Goal: Check status: Check status

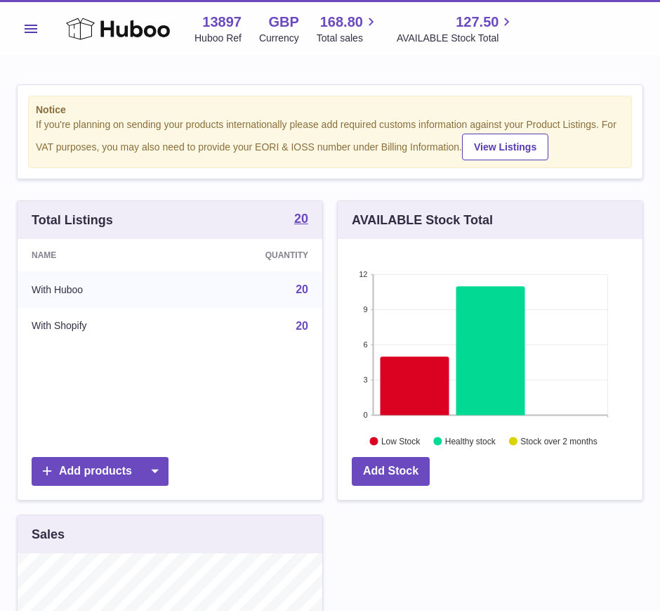
click at [6, 28] on div "Menu Huboo 13897 Huboo Ref GBP Currency 168.80 Total sales 127.50 AVAILABLE Sto…" at bounding box center [330, 28] width 660 height 56
click at [27, 35] on button "Menu" at bounding box center [31, 29] width 28 height 28
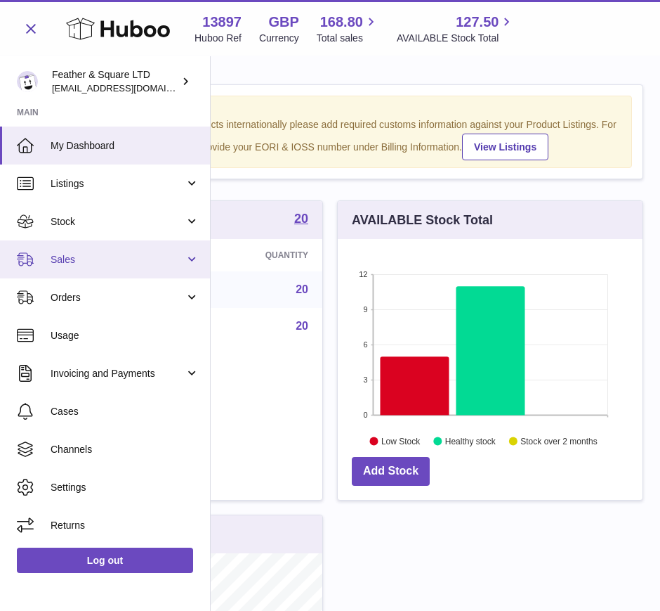
click at [87, 259] on span "Sales" at bounding box center [118, 259] width 134 height 13
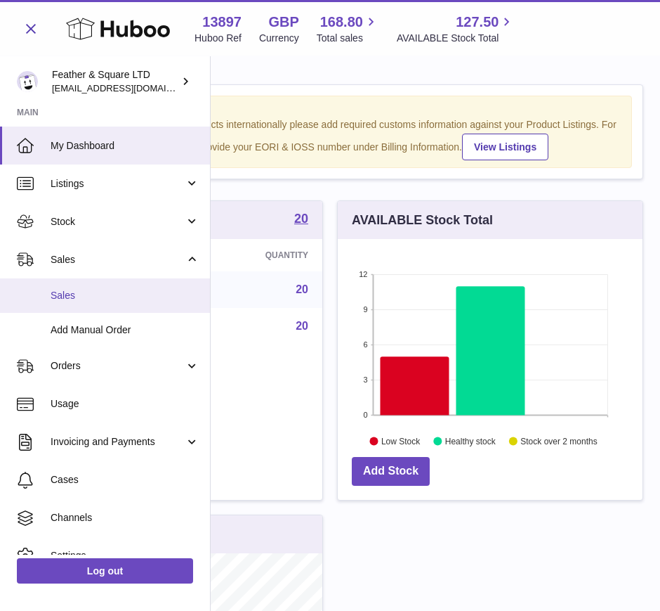
click at [93, 299] on span "Sales" at bounding box center [125, 295] width 149 height 13
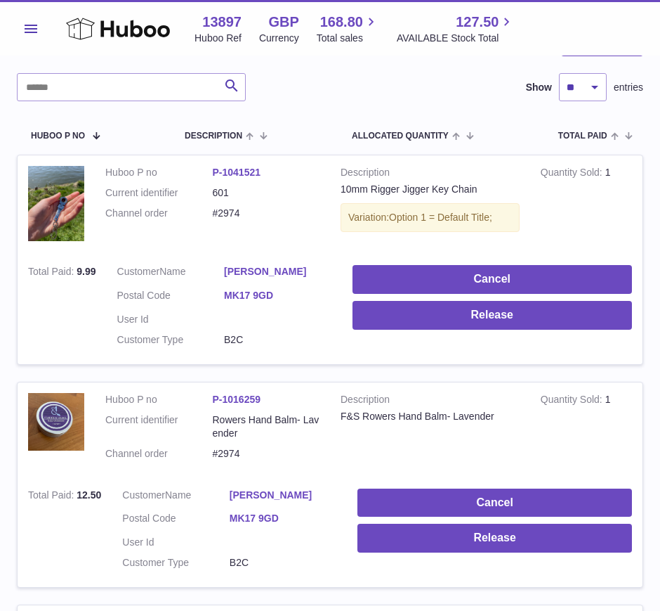
scroll to position [181, 0]
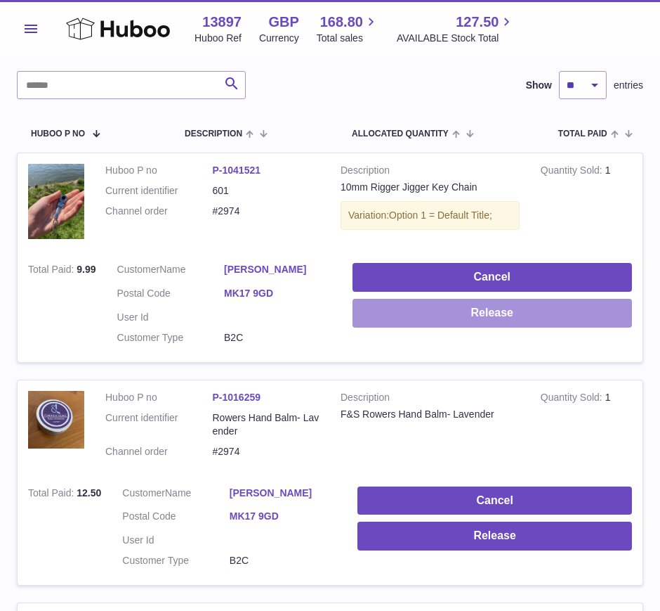
click at [410, 302] on button "Release" at bounding box center [493, 313] width 280 height 29
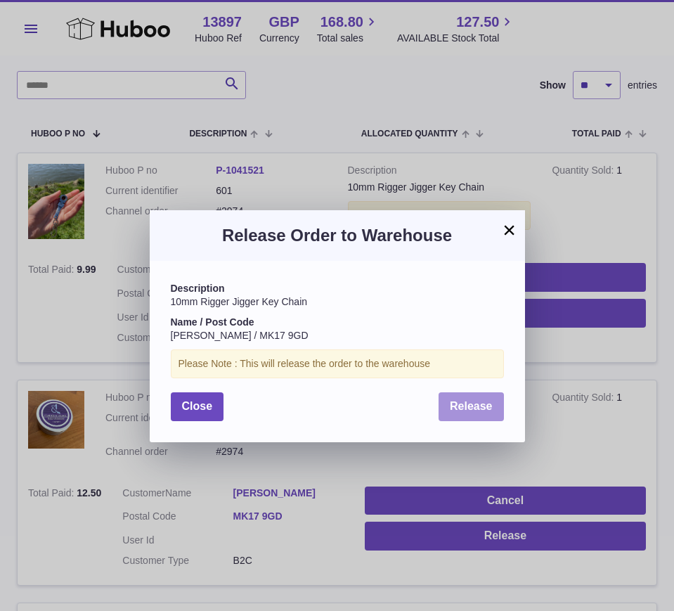
click at [450, 405] on span "Release" at bounding box center [471, 406] width 43 height 12
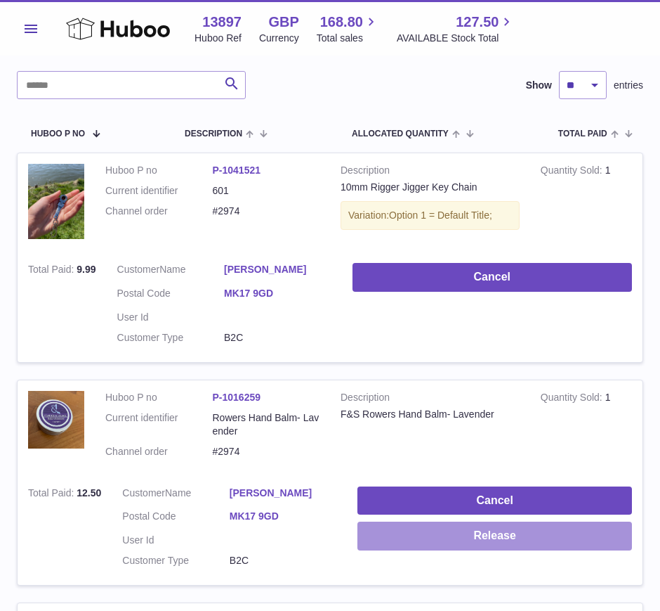
click at [405, 521] on button "Release" at bounding box center [495, 535] width 275 height 29
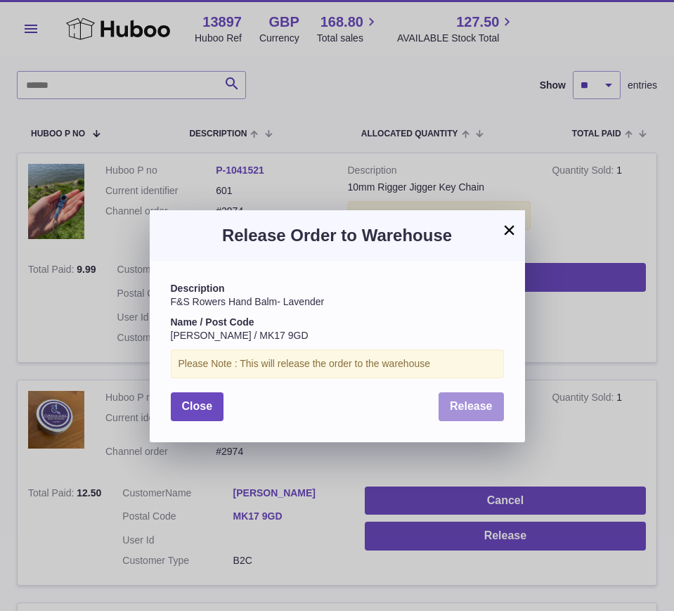
click at [459, 411] on span "Release" at bounding box center [471, 406] width 43 height 12
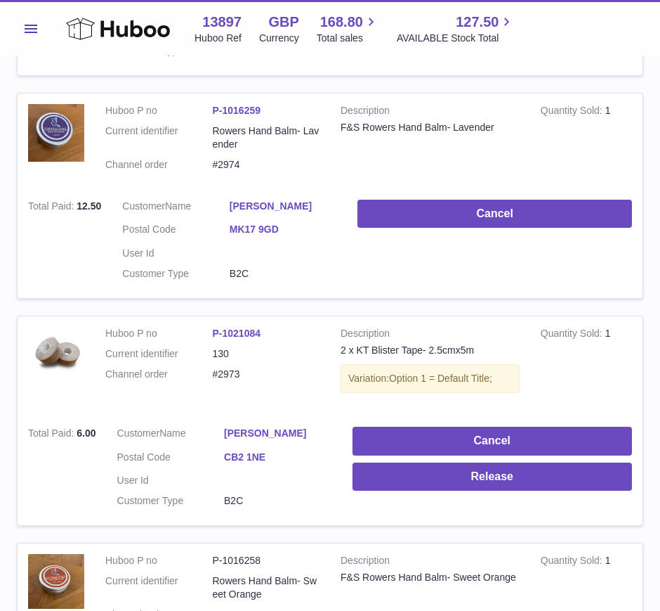
scroll to position [469, 0]
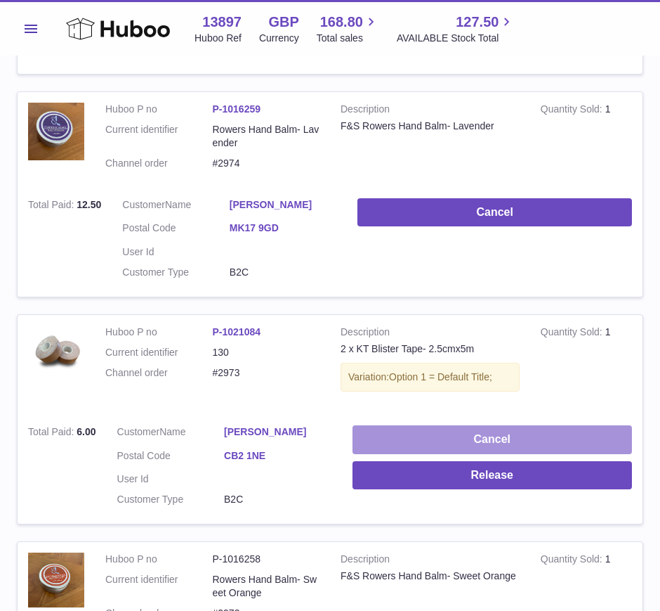
click at [388, 425] on button "Cancel" at bounding box center [493, 439] width 280 height 29
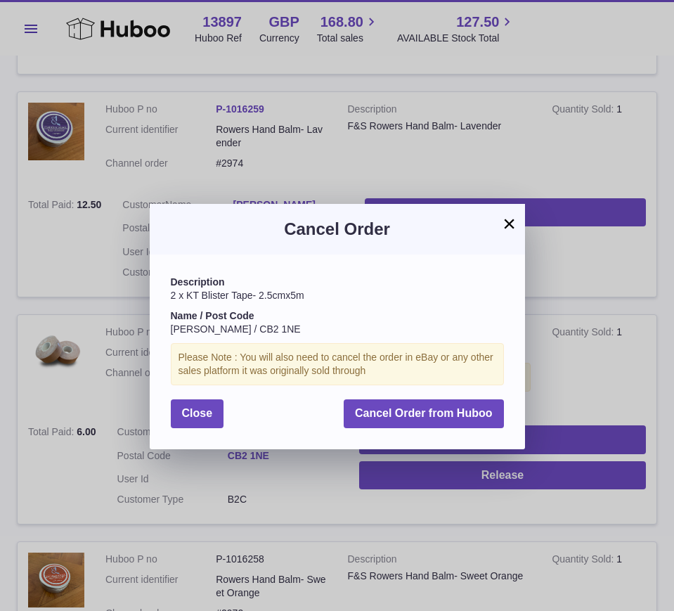
click at [408, 396] on div "Description 2 x KT Blister Tape- 2.5cmx5m Name / Post Code [PERSON_NAME] / CB2 …" at bounding box center [337, 351] width 375 height 194
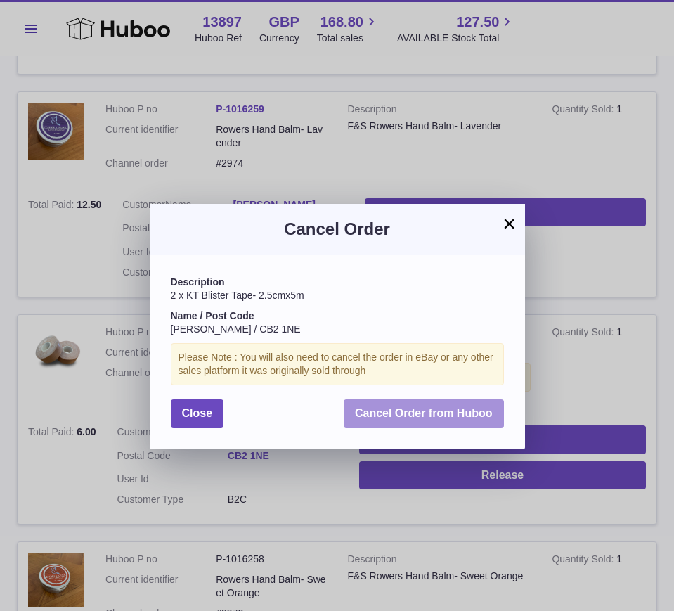
click at [409, 405] on button "Cancel Order from Huboo" at bounding box center [424, 413] width 160 height 29
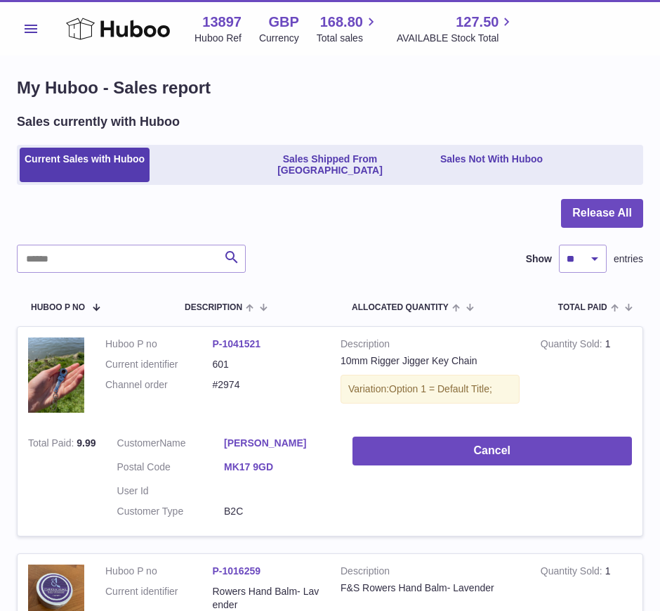
scroll to position [0, 0]
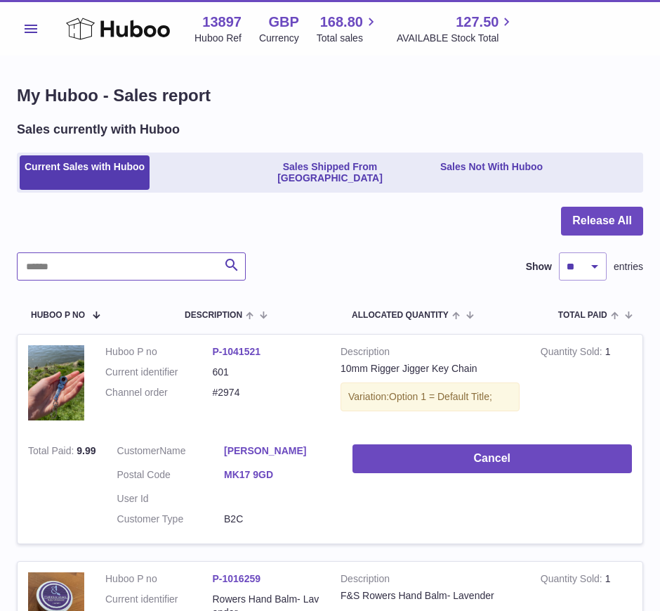
click at [115, 252] on input "text" at bounding box center [131, 266] width 229 height 28
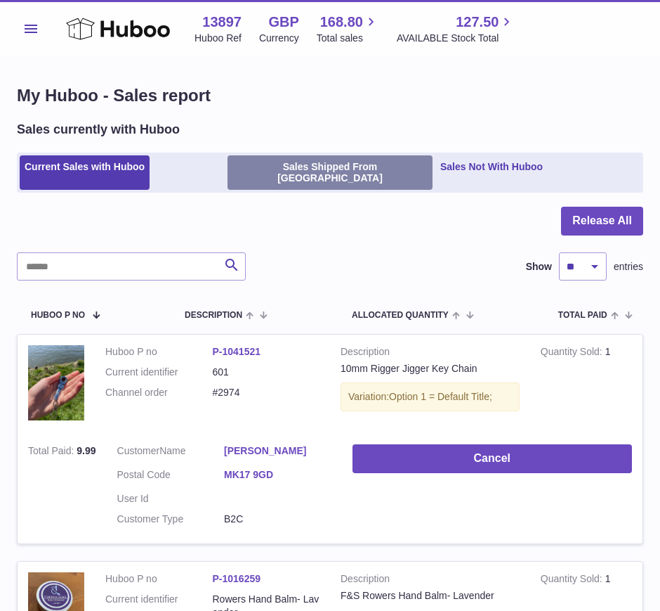
click at [263, 171] on link "Sales Shipped From [GEOGRAPHIC_DATA]" at bounding box center [330, 172] width 205 height 35
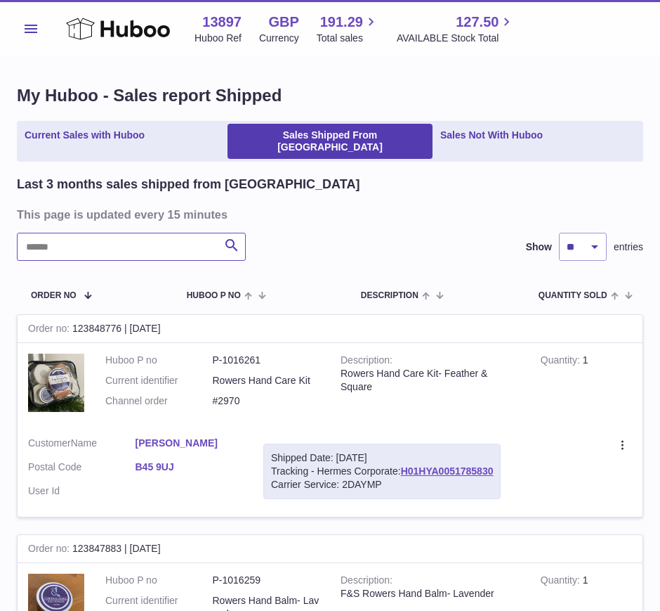
click at [109, 233] on input "text" at bounding box center [131, 247] width 229 height 28
paste input "*****"
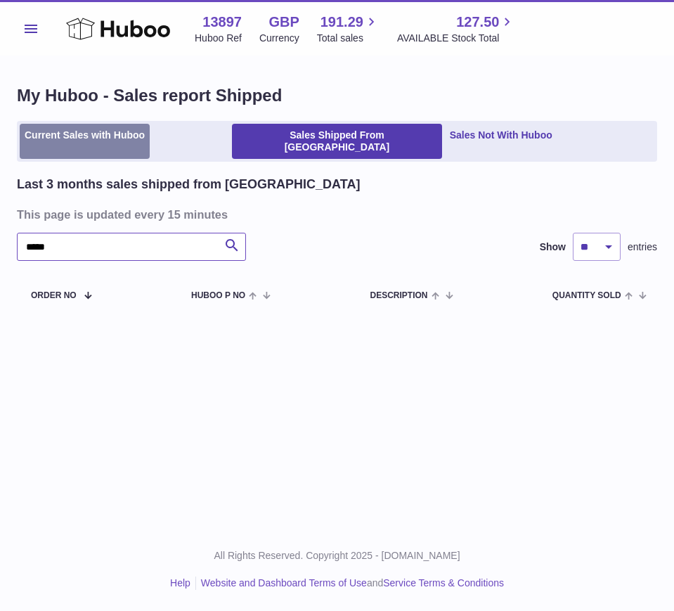
type input "*****"
click at [97, 145] on link "Current Sales with Huboo" at bounding box center [85, 141] width 130 height 35
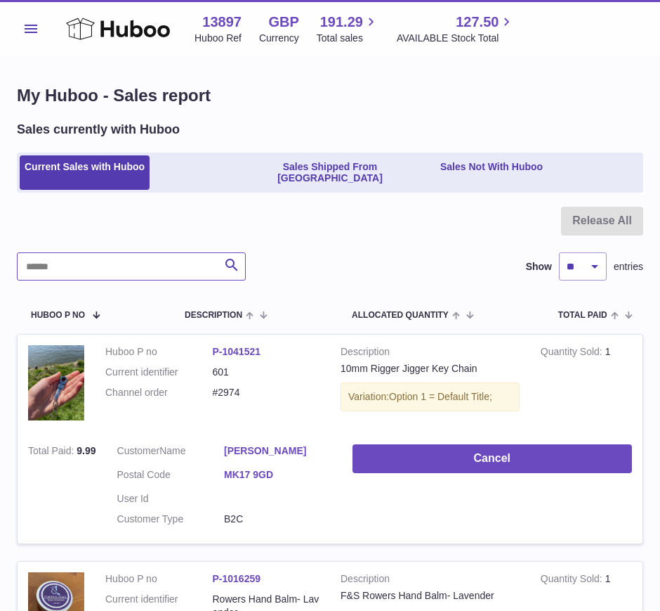
click at [70, 252] on input "text" at bounding box center [131, 266] width 229 height 28
paste input "*****"
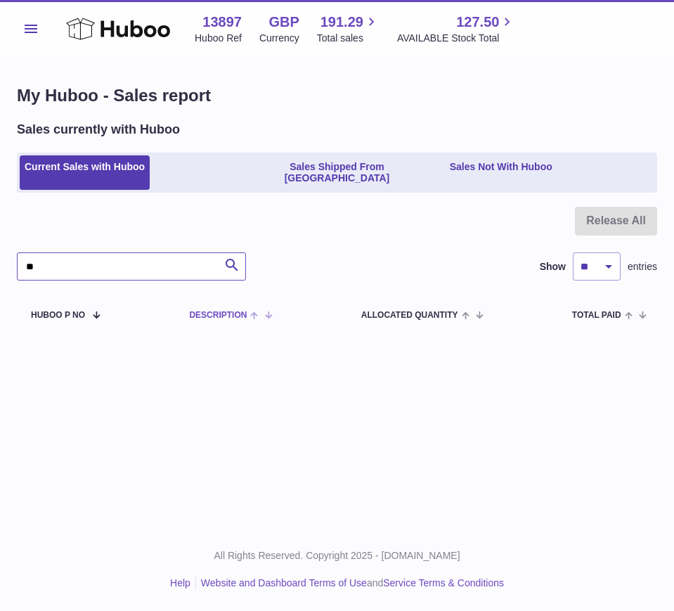
type input "*"
